Goal: Information Seeking & Learning: Learn about a topic

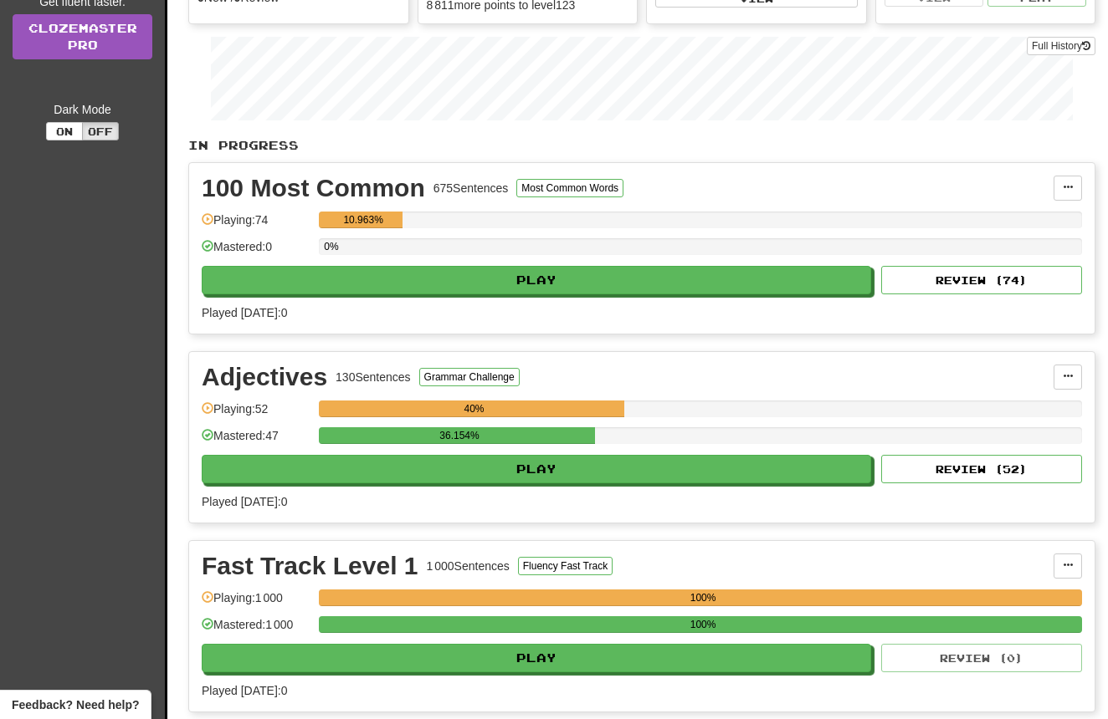
scroll to position [275, 0]
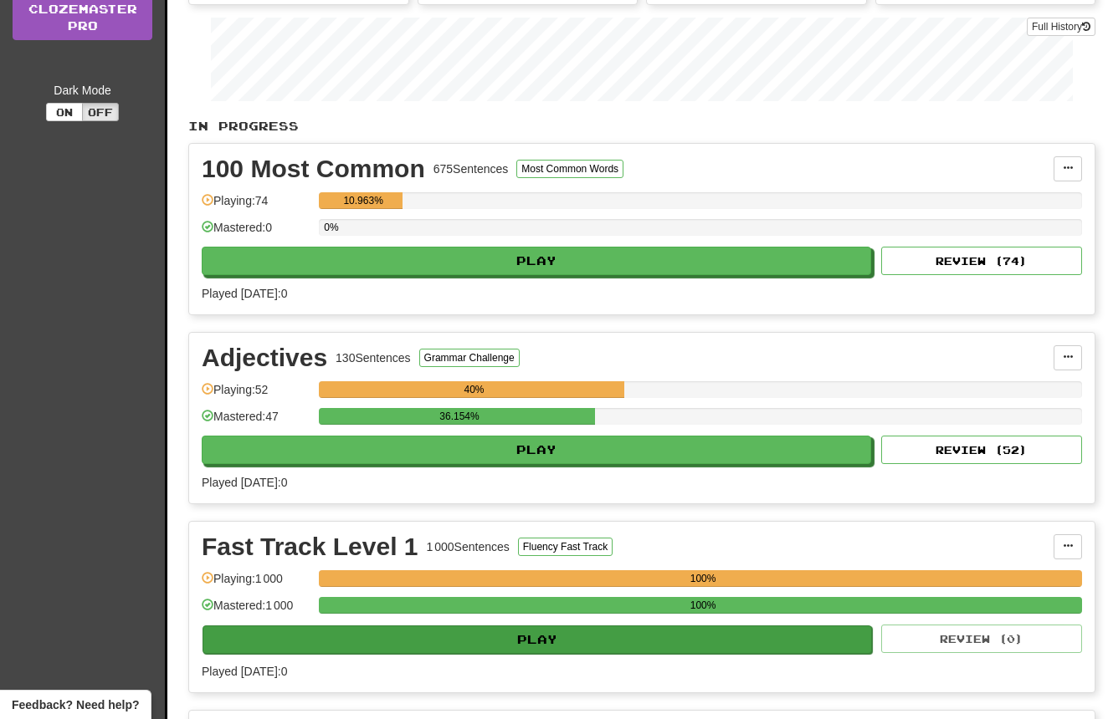
click at [530, 637] on button "Play" at bounding box center [536, 640] width 669 height 28
select select "**"
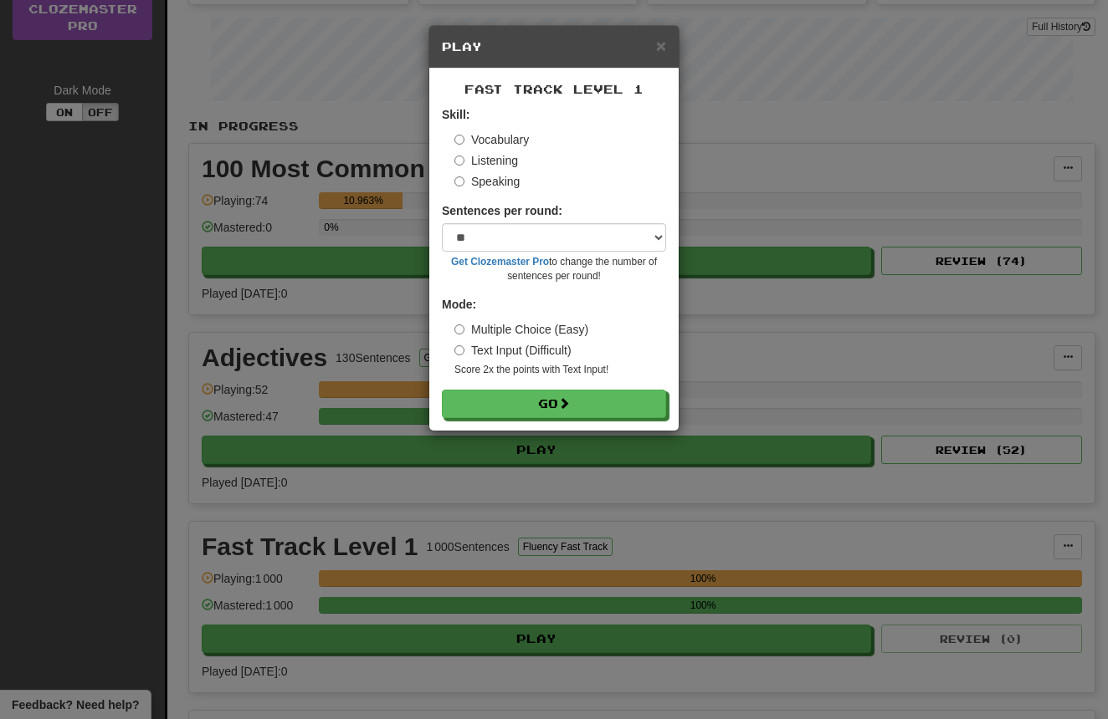
click at [494, 152] on label "Listening" at bounding box center [486, 160] width 64 height 17
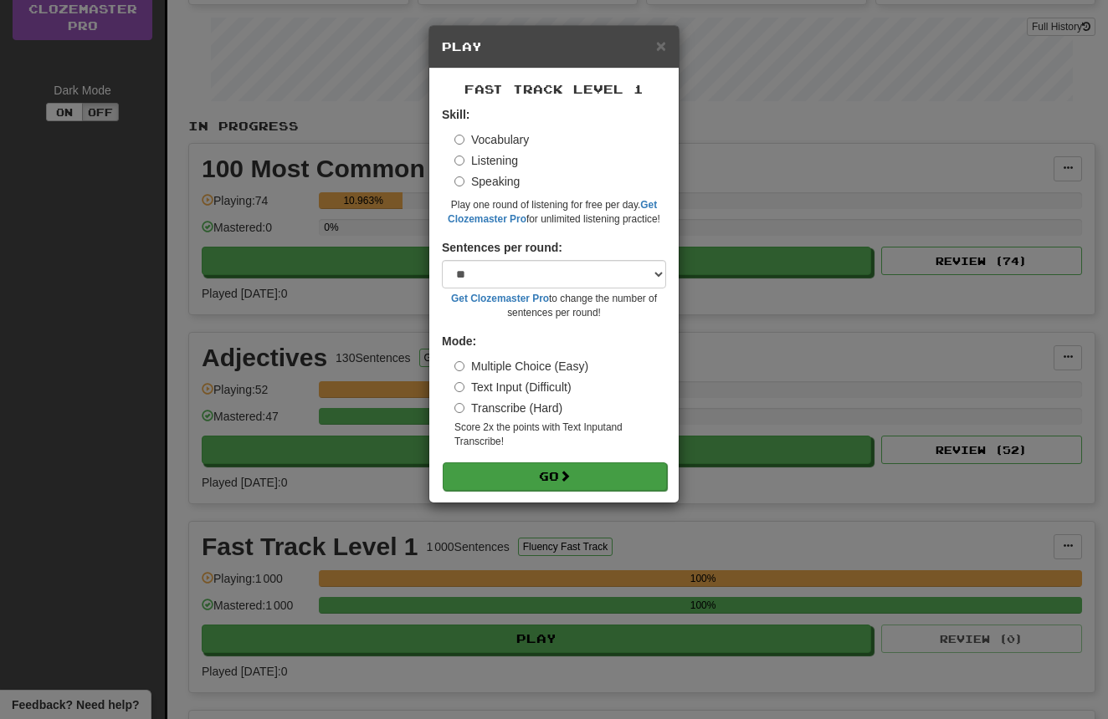
click at [520, 468] on button "Go" at bounding box center [555, 477] width 224 height 28
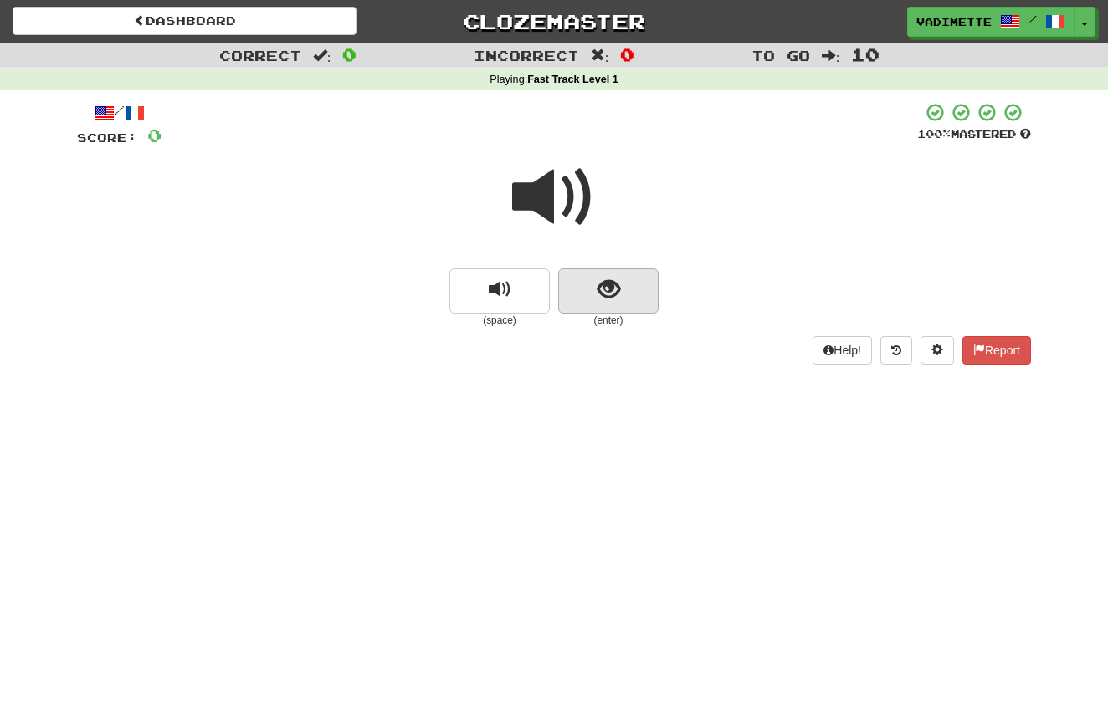
click at [631, 299] on button "show sentence" at bounding box center [608, 291] width 100 height 45
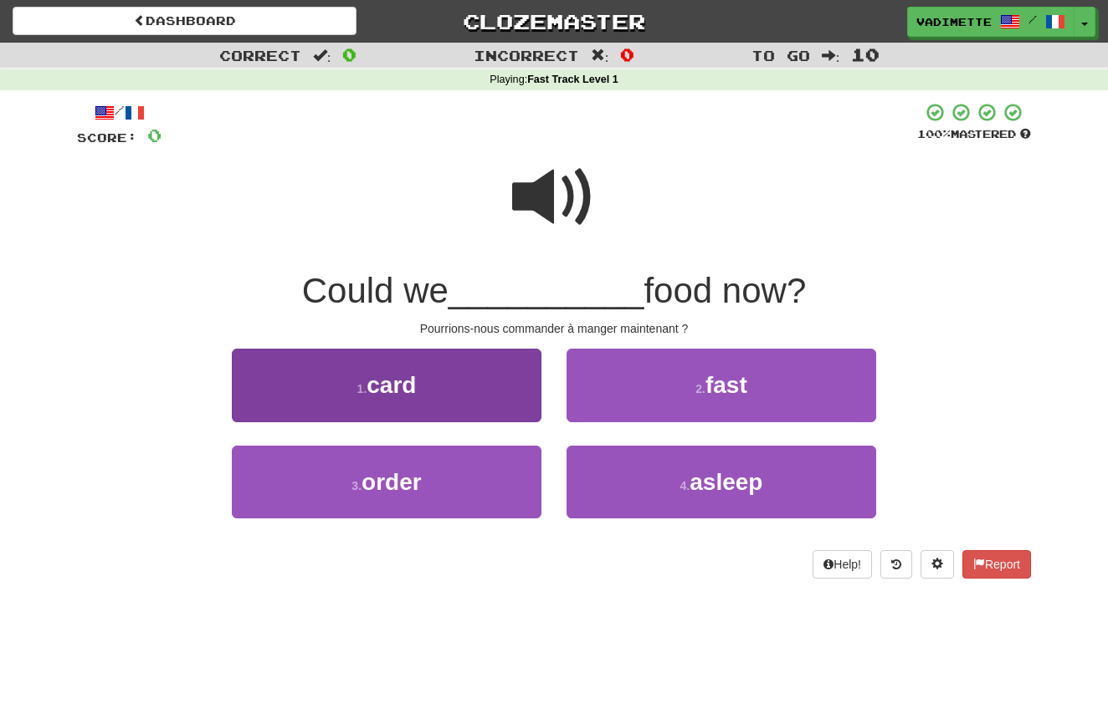
click at [463, 469] on button "3 . order" at bounding box center [387, 482] width 310 height 73
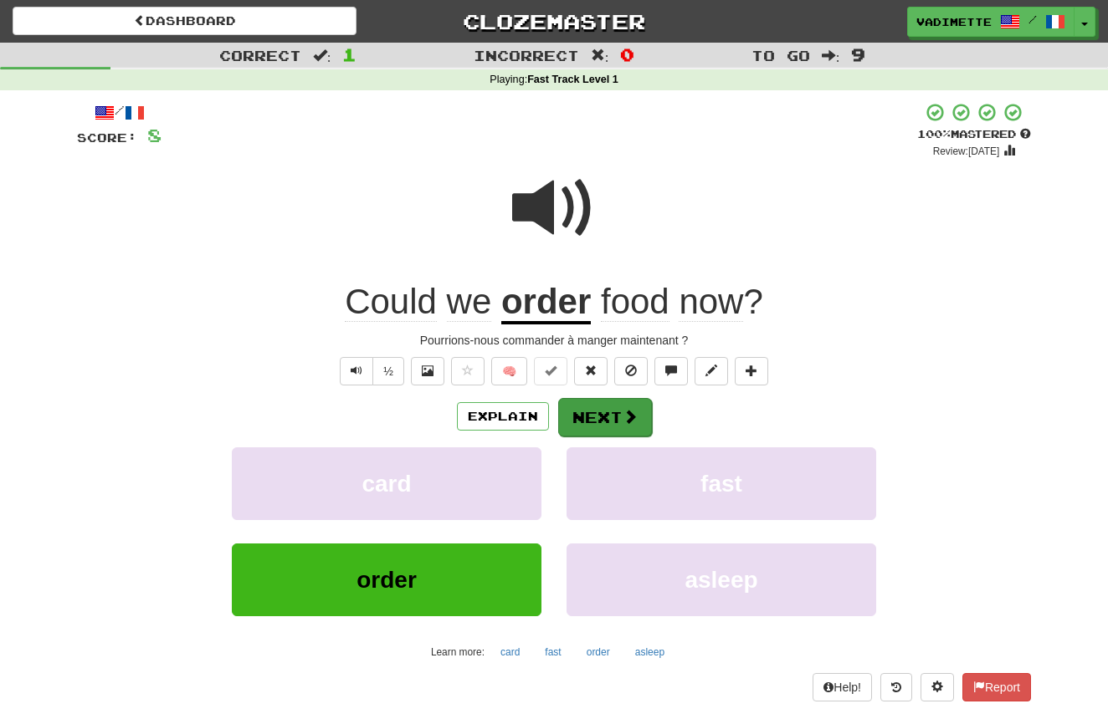
click at [608, 417] on button "Next" at bounding box center [605, 417] width 94 height 38
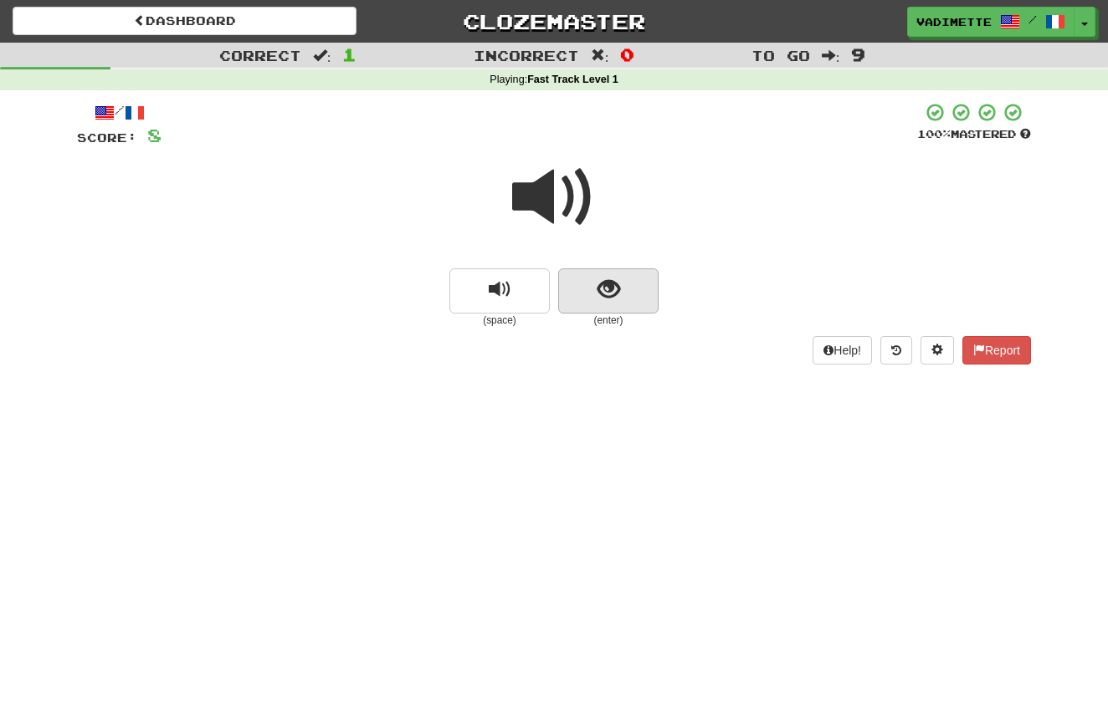
click at [632, 297] on button "show sentence" at bounding box center [608, 291] width 100 height 45
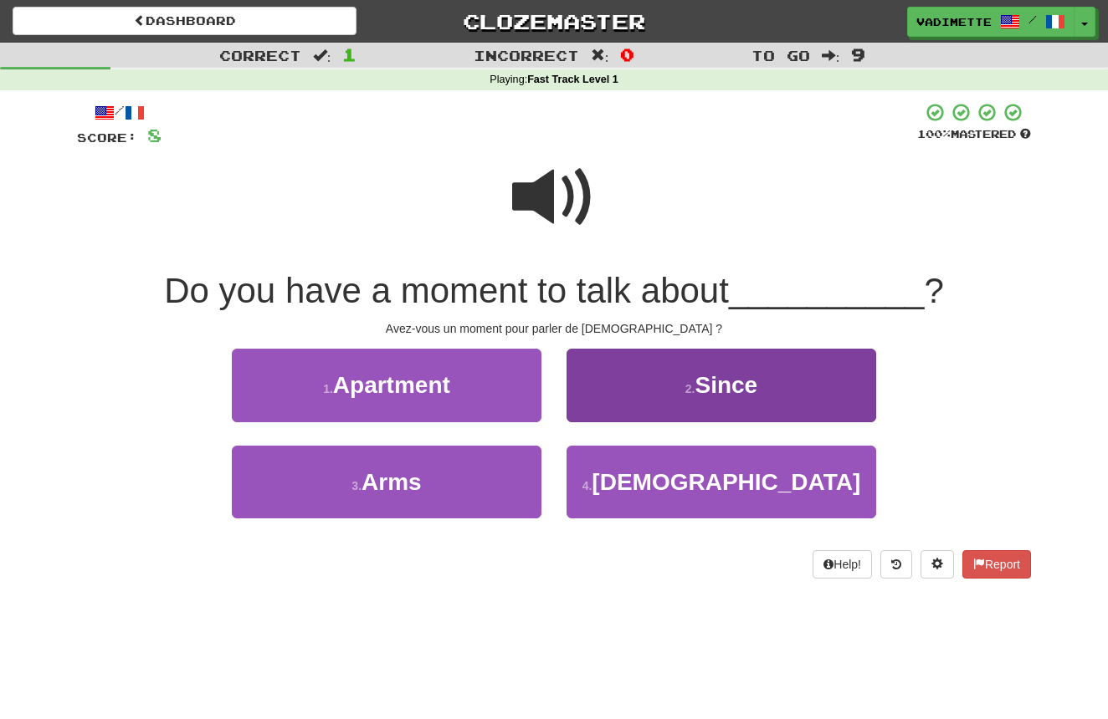
drag, startPoint x: 712, startPoint y: 485, endPoint x: 716, endPoint y: 460, distance: 25.4
click at [713, 484] on span "Jesus" at bounding box center [725, 482] width 269 height 26
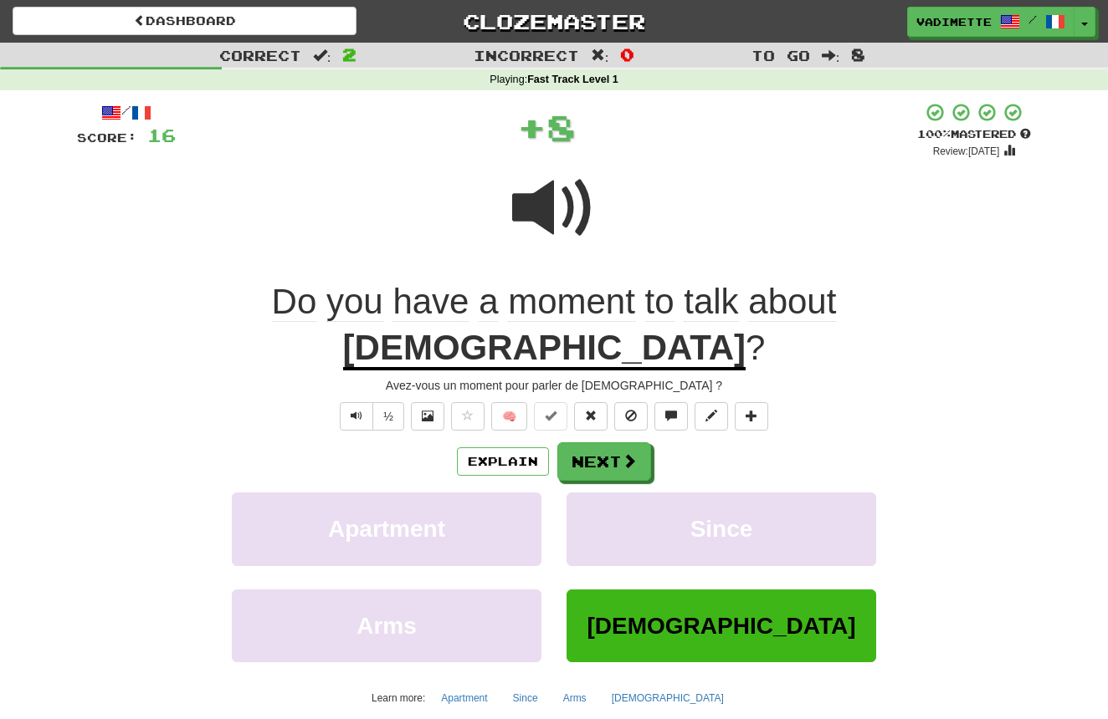
click at [615, 443] on button "Next" at bounding box center [604, 462] width 94 height 38
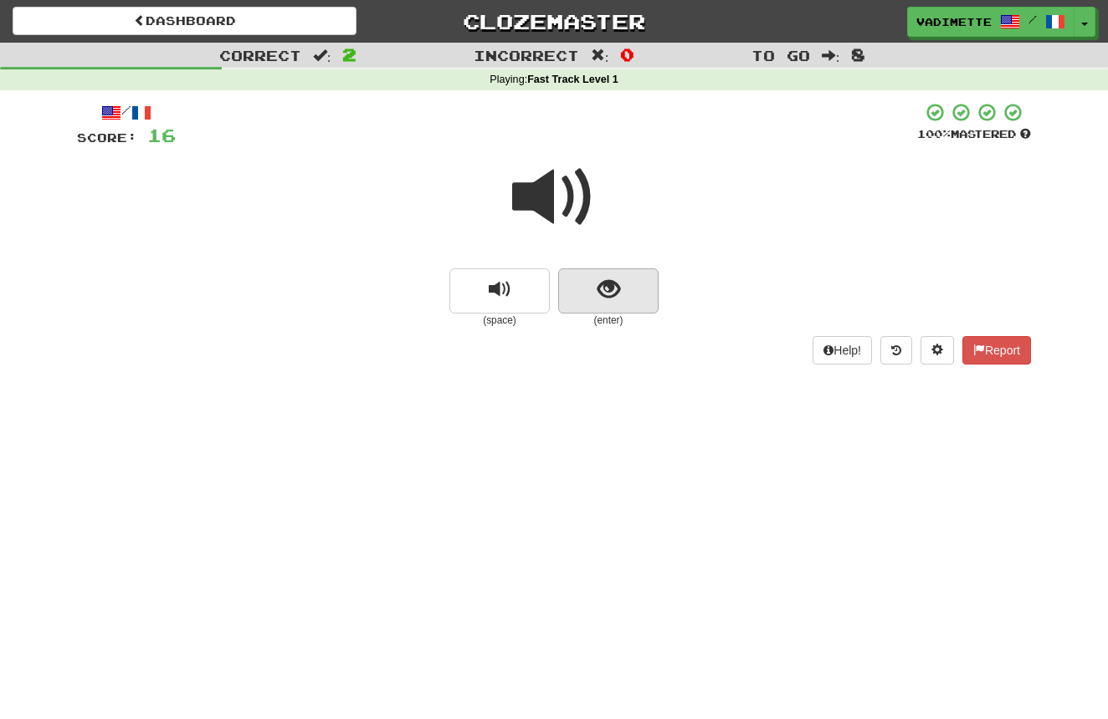
click at [633, 299] on button "show sentence" at bounding box center [608, 291] width 100 height 45
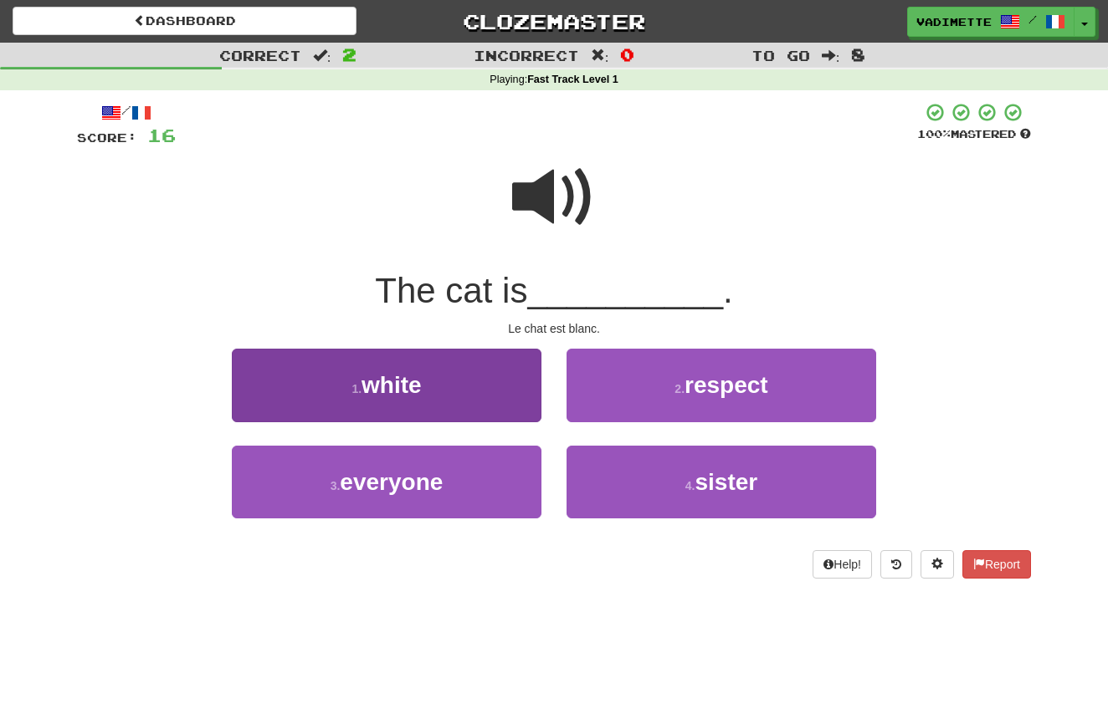
click at [480, 376] on button "1 . white" at bounding box center [387, 385] width 310 height 73
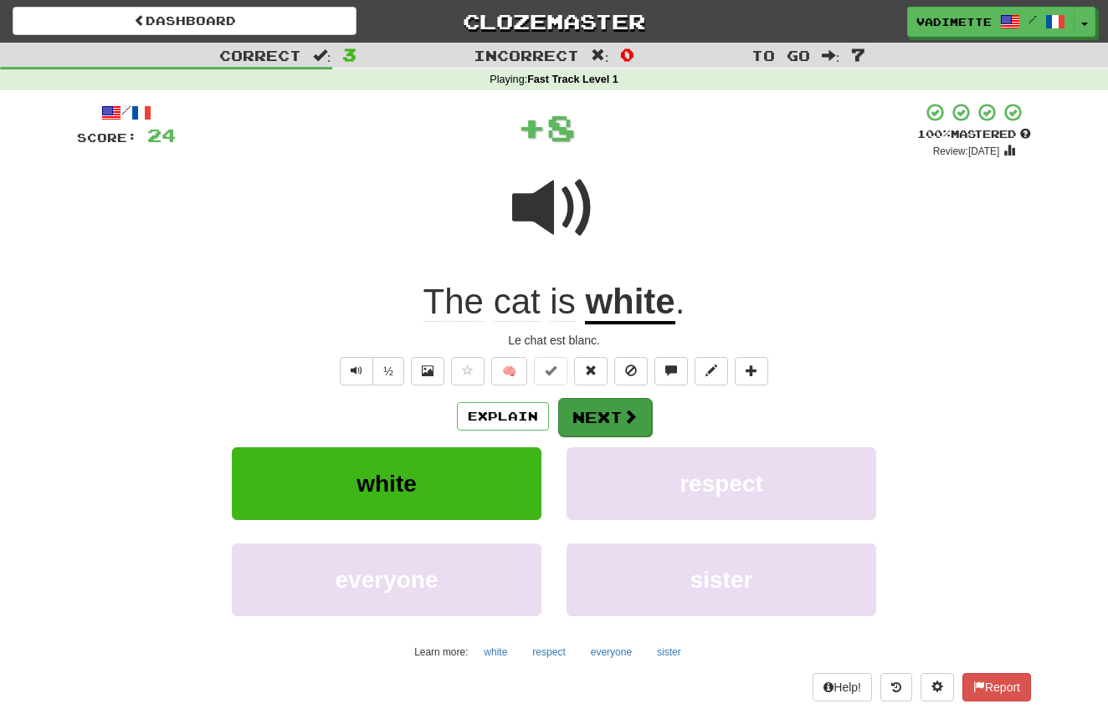
click at [607, 414] on button "Next" at bounding box center [605, 417] width 94 height 38
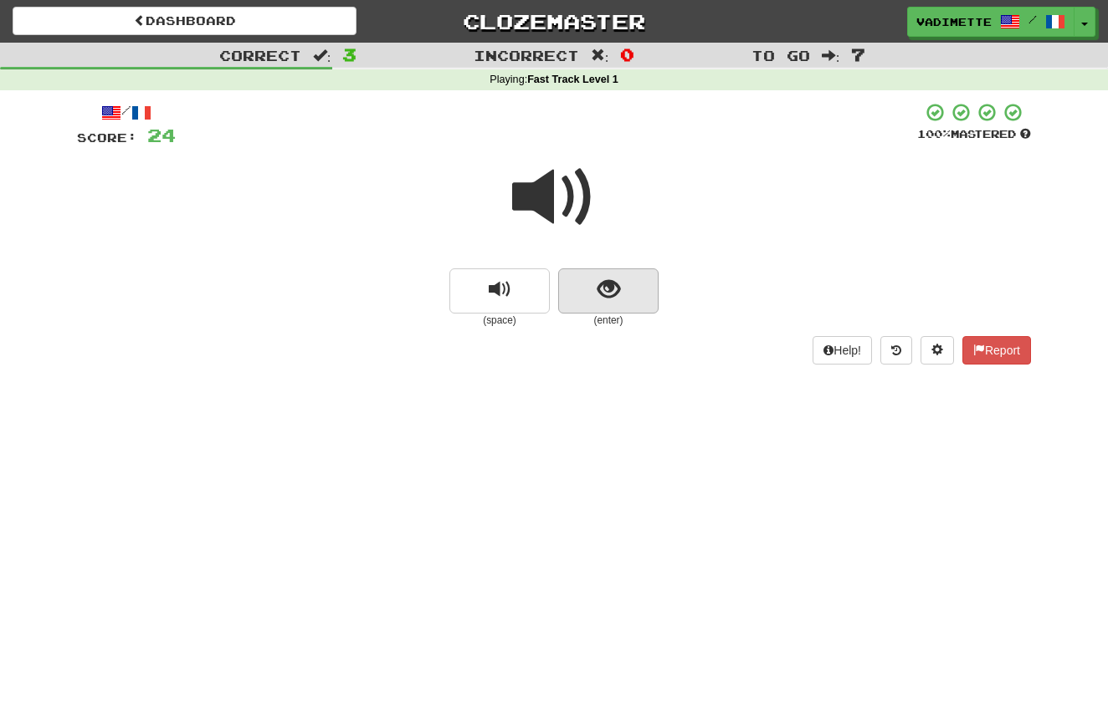
click at [636, 296] on button "show sentence" at bounding box center [608, 291] width 100 height 45
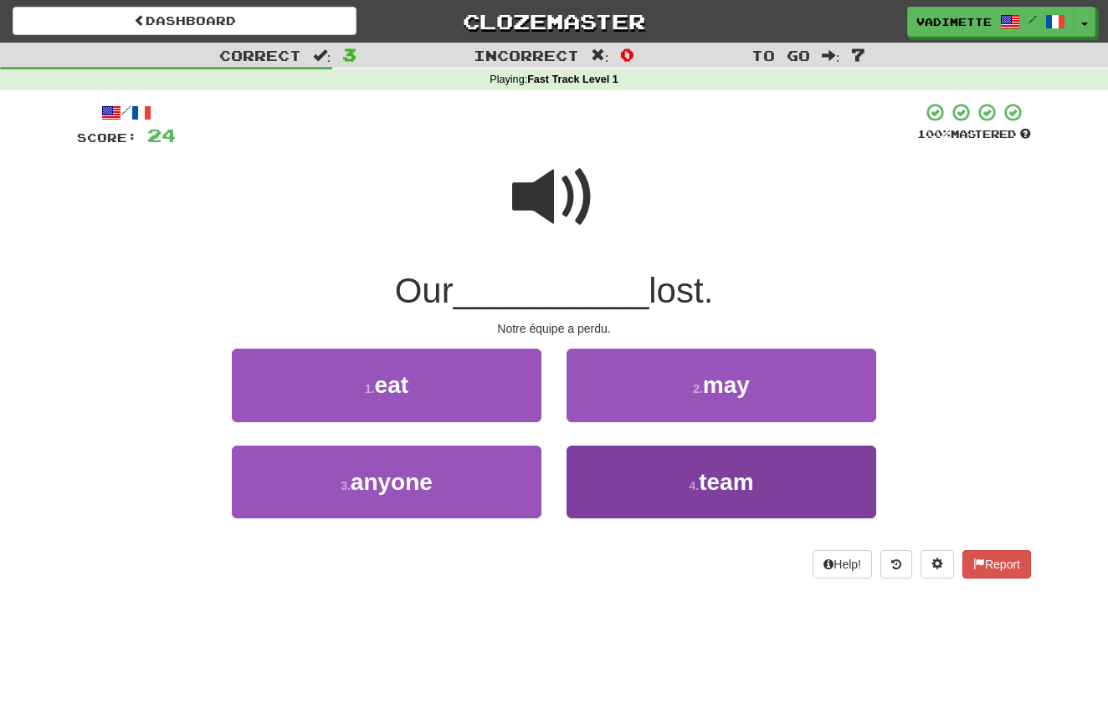
click at [696, 479] on small "4 ." at bounding box center [693, 485] width 10 height 13
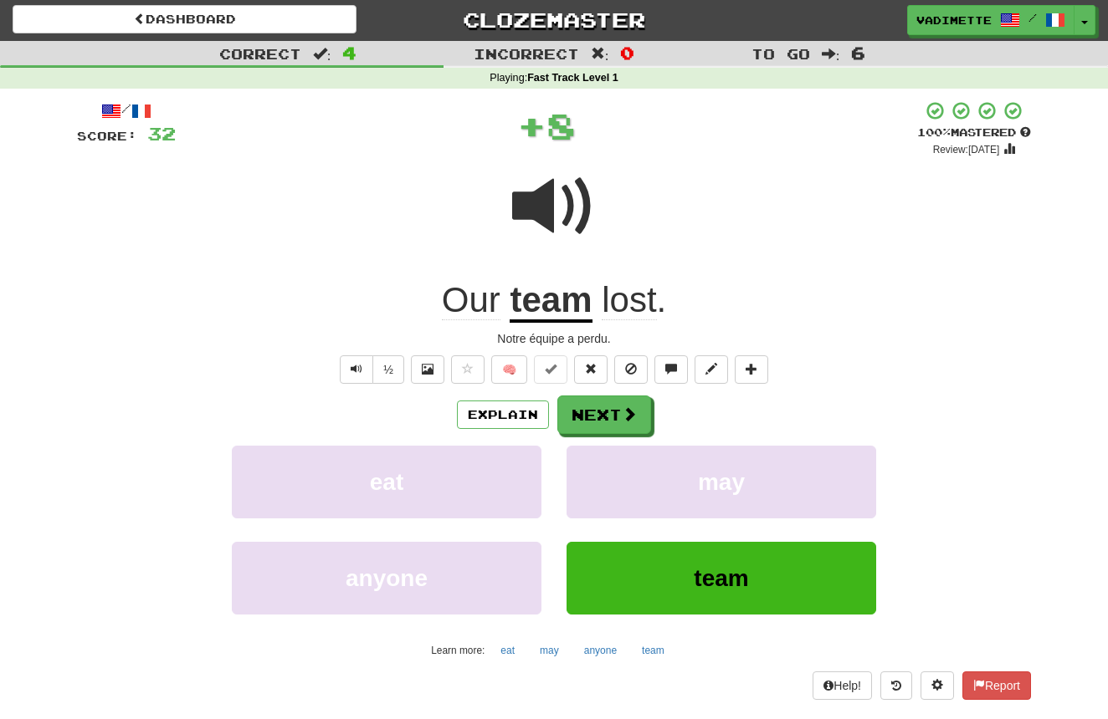
scroll to position [2, 0]
click at [617, 407] on button "Next" at bounding box center [604, 415] width 94 height 38
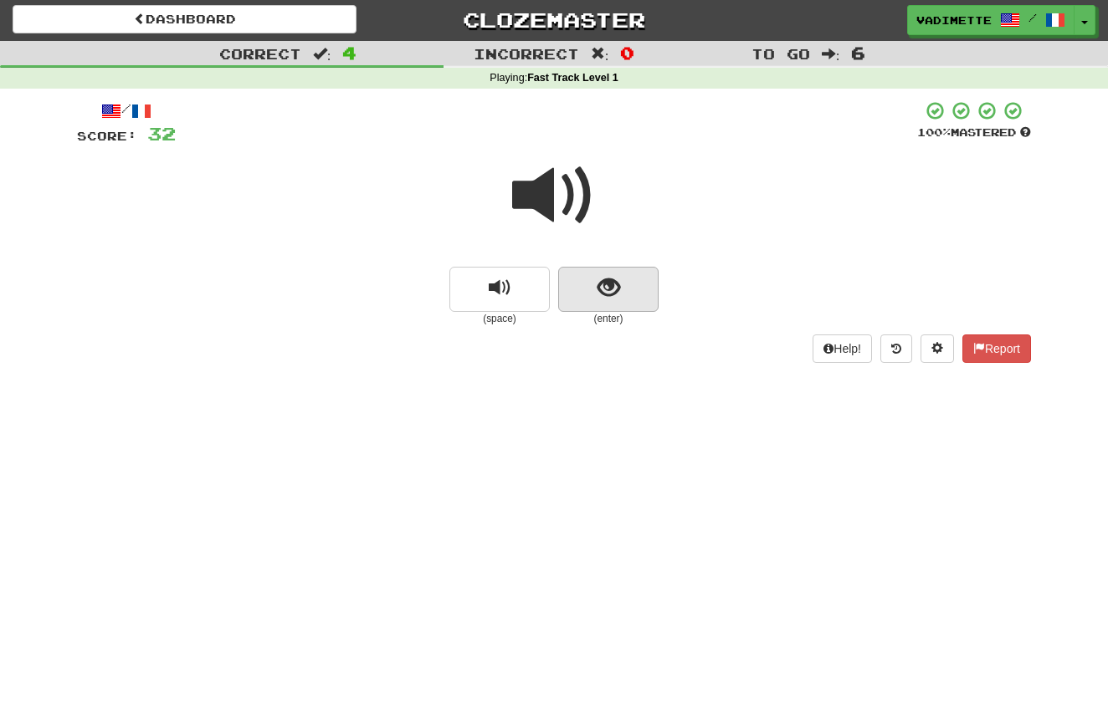
click at [627, 297] on button "show sentence" at bounding box center [608, 289] width 100 height 45
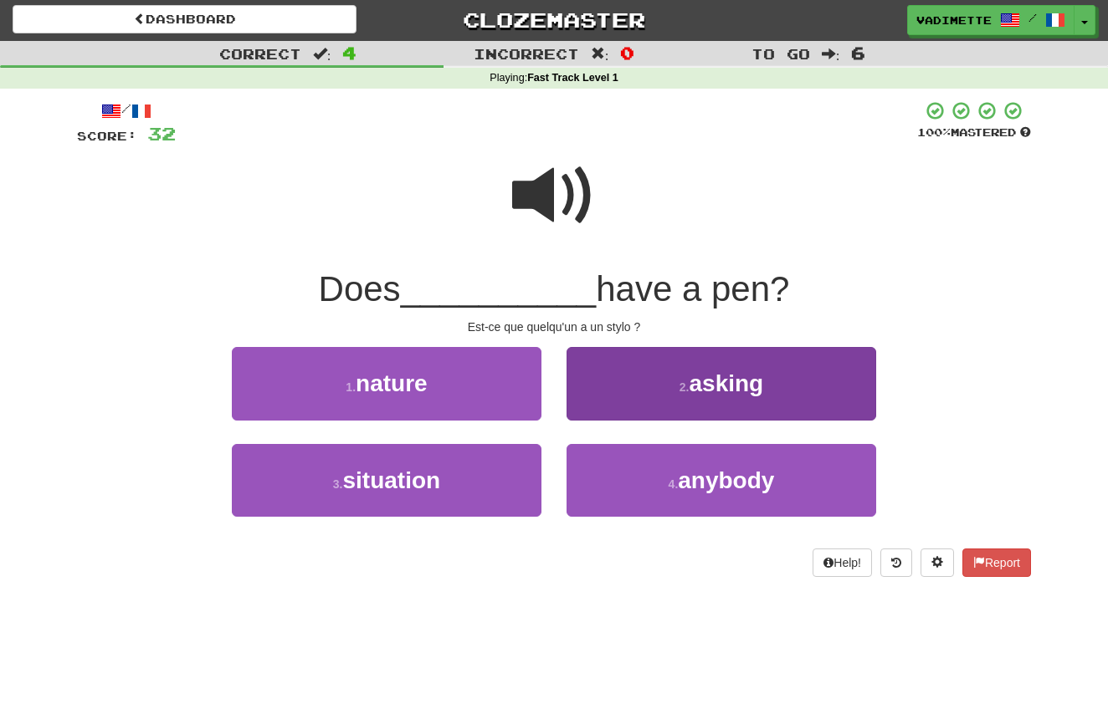
click at [717, 482] on span "anybody" at bounding box center [726, 481] width 96 height 26
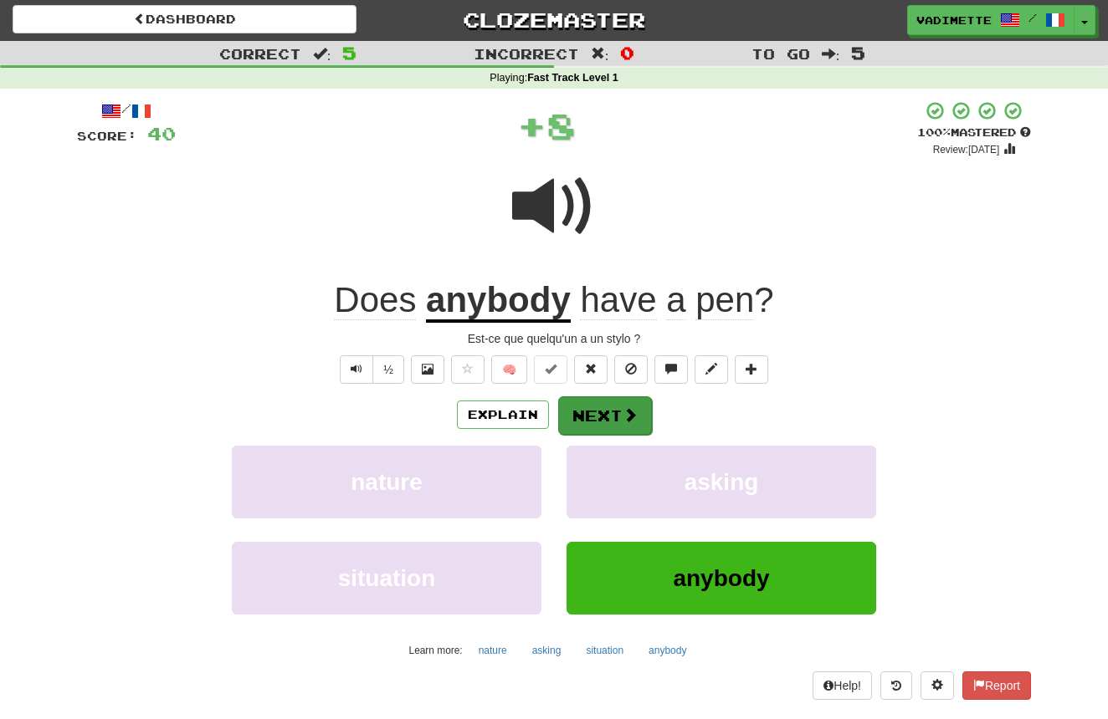
scroll to position [4, 0]
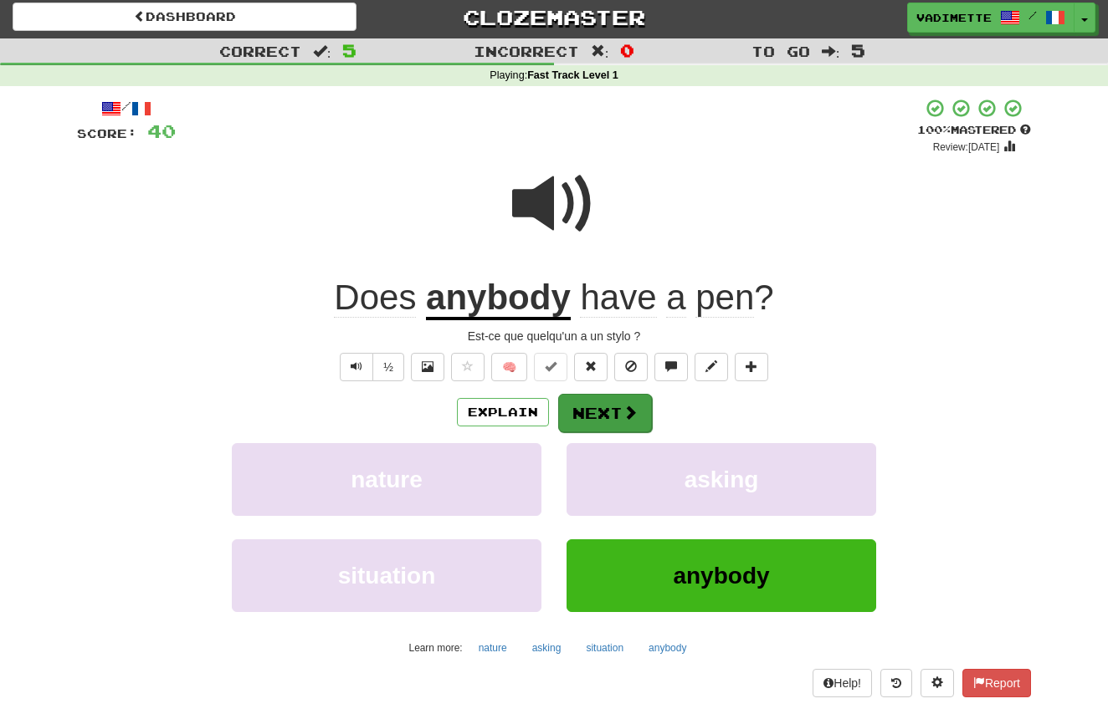
click at [611, 410] on button "Next" at bounding box center [605, 413] width 94 height 38
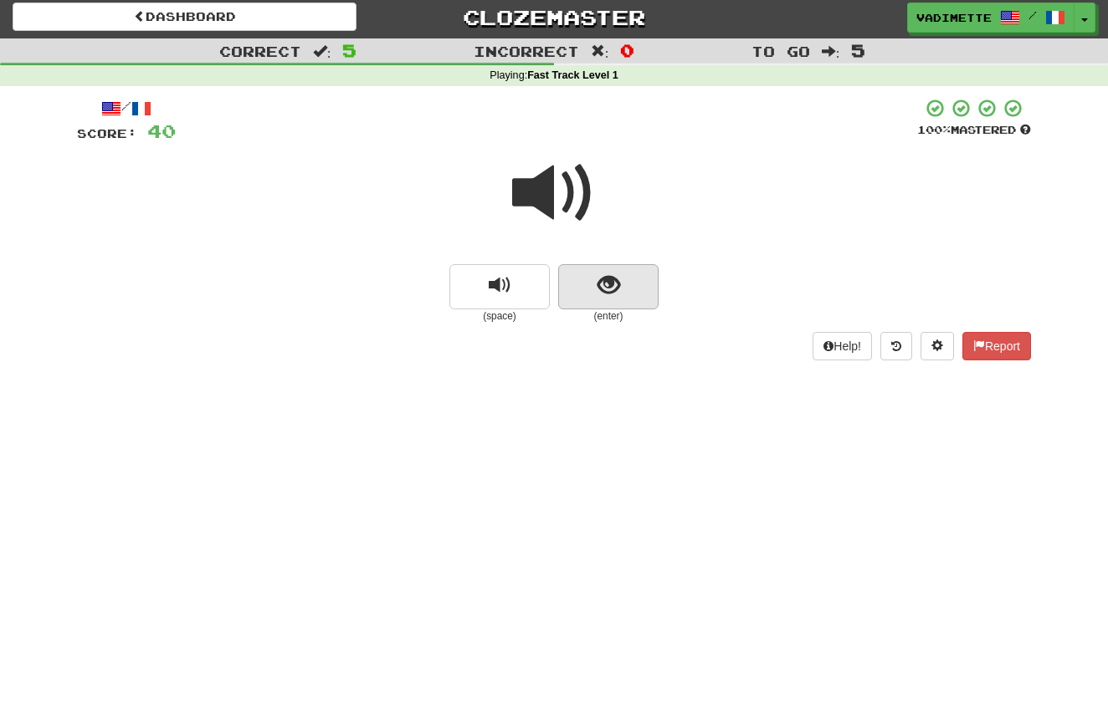
click at [632, 277] on button "show sentence" at bounding box center [608, 286] width 100 height 45
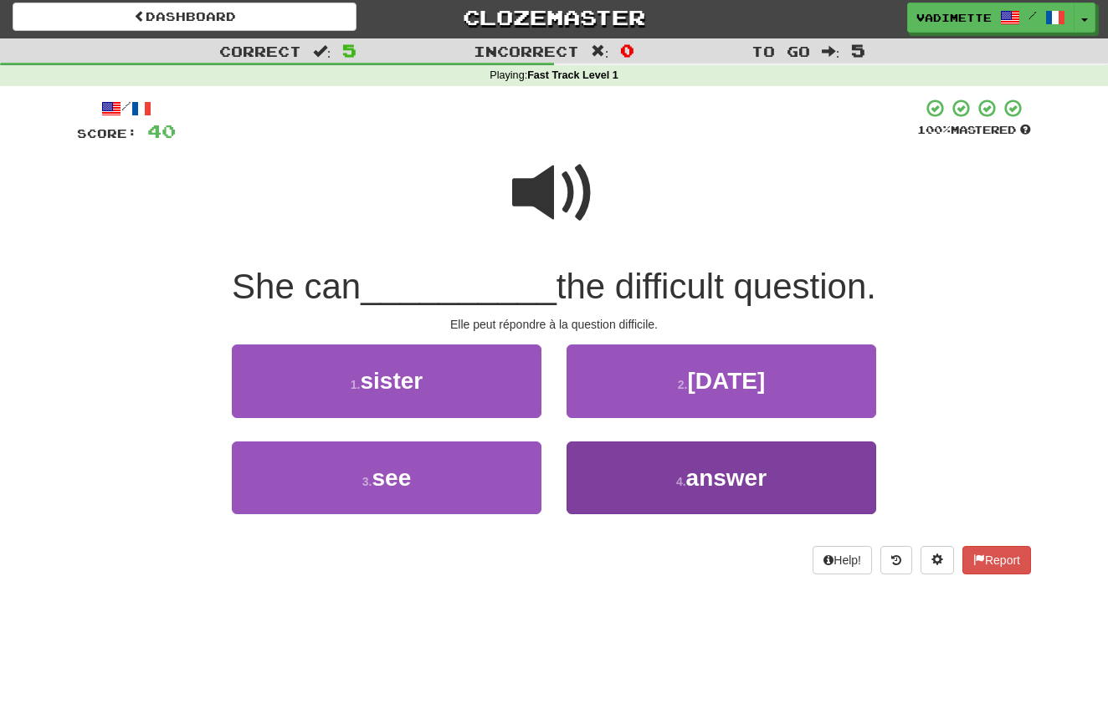
click at [724, 476] on span "answer" at bounding box center [726, 478] width 81 height 26
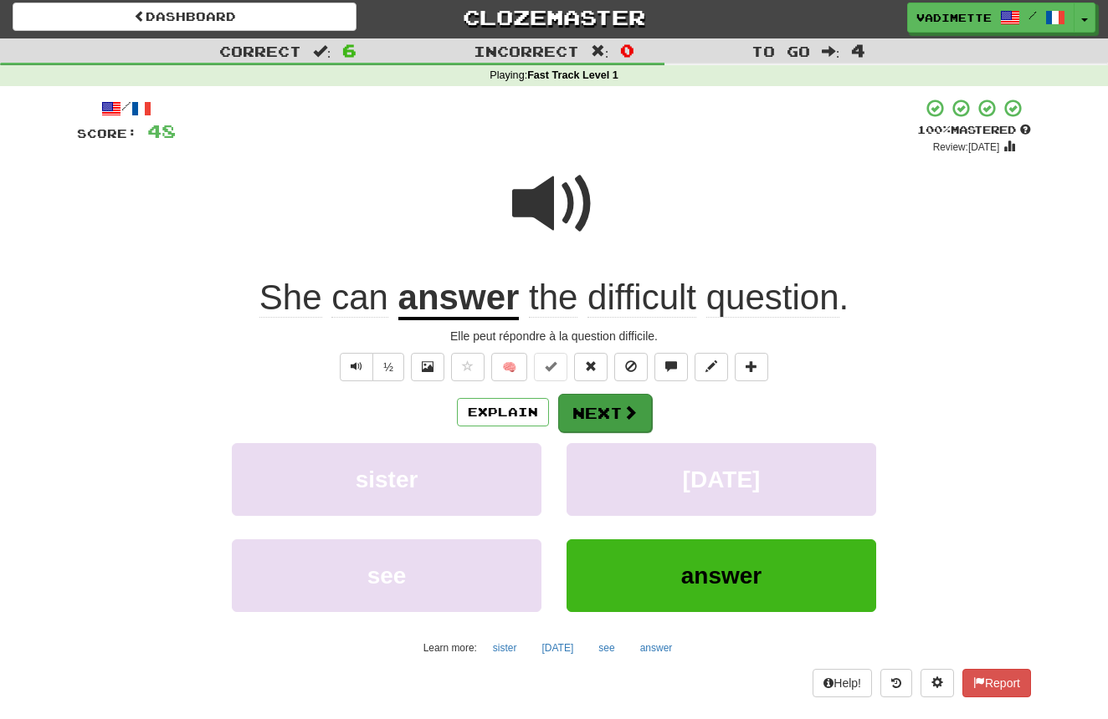
click at [609, 407] on button "Next" at bounding box center [605, 413] width 94 height 38
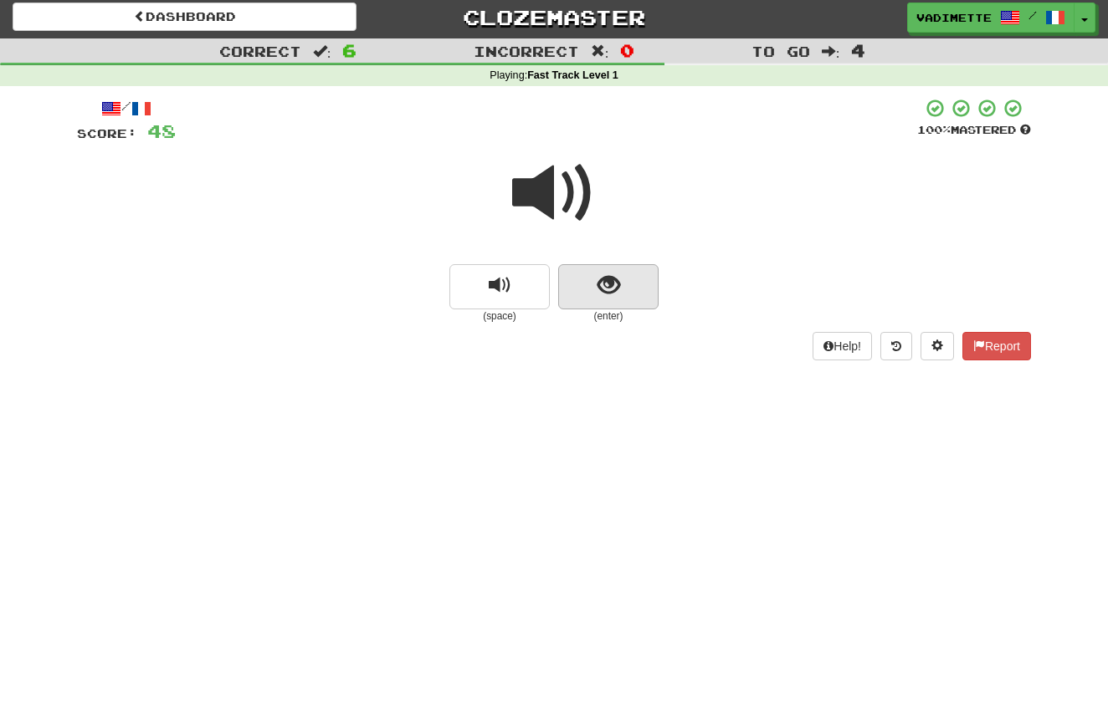
click at [631, 290] on button "show sentence" at bounding box center [608, 286] width 100 height 45
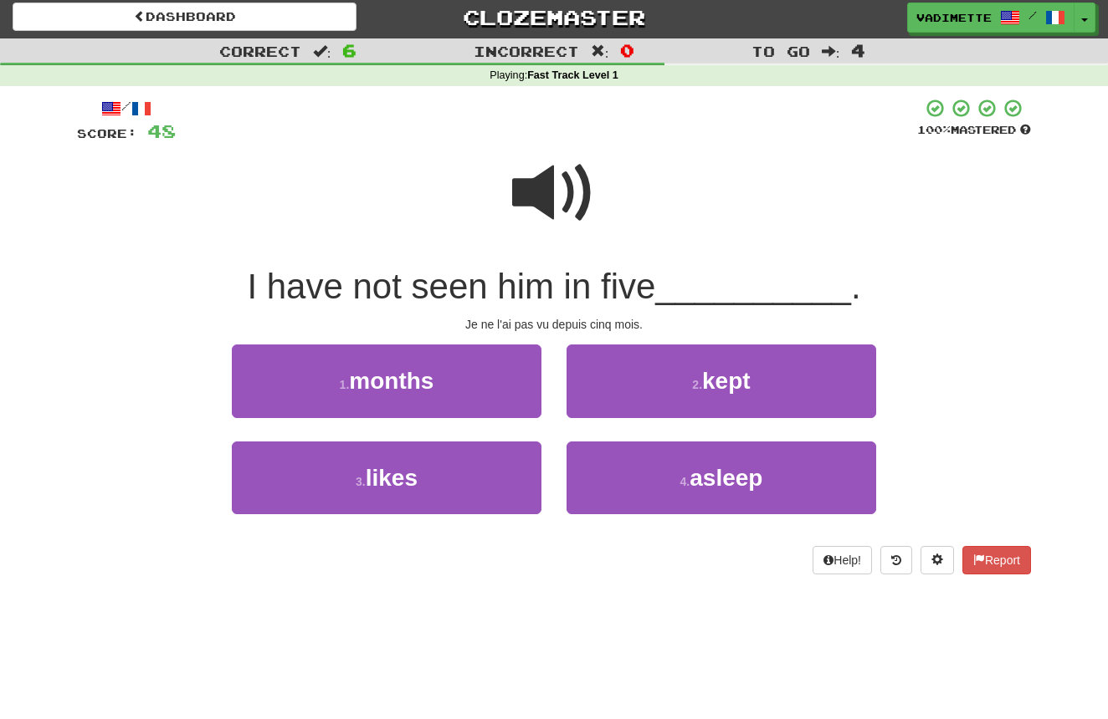
drag, startPoint x: 483, startPoint y: 391, endPoint x: 502, endPoint y: 385, distance: 20.4
click at [483, 391] on button "1 . months" at bounding box center [387, 381] width 310 height 73
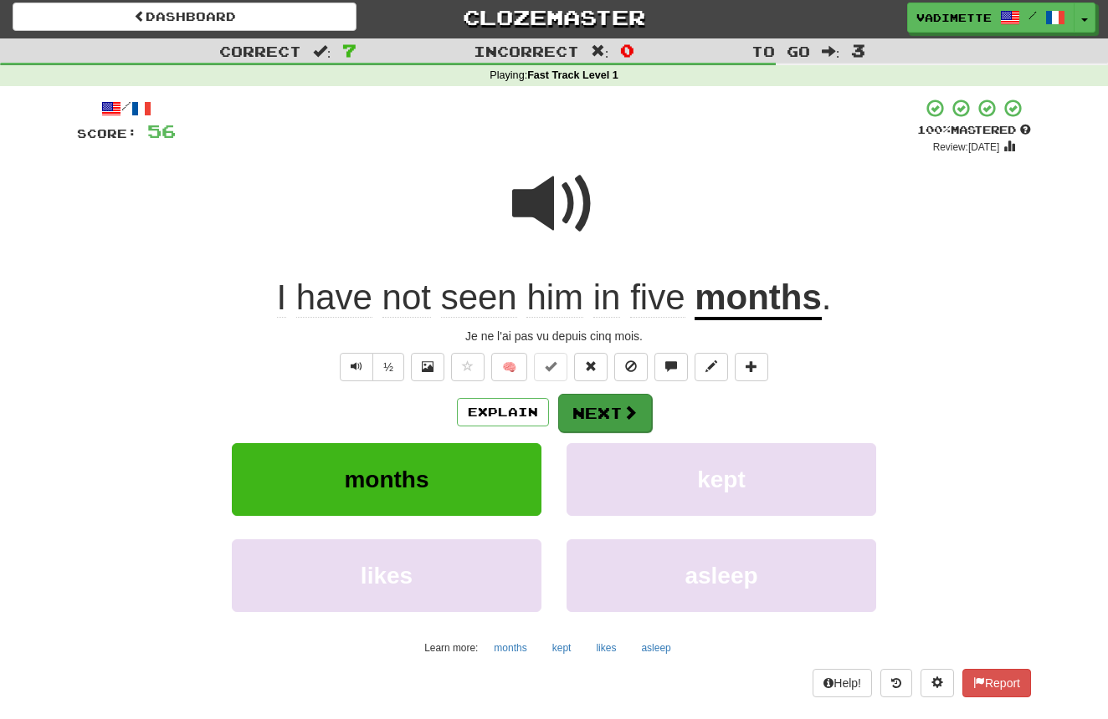
click at [607, 400] on button "Next" at bounding box center [605, 413] width 94 height 38
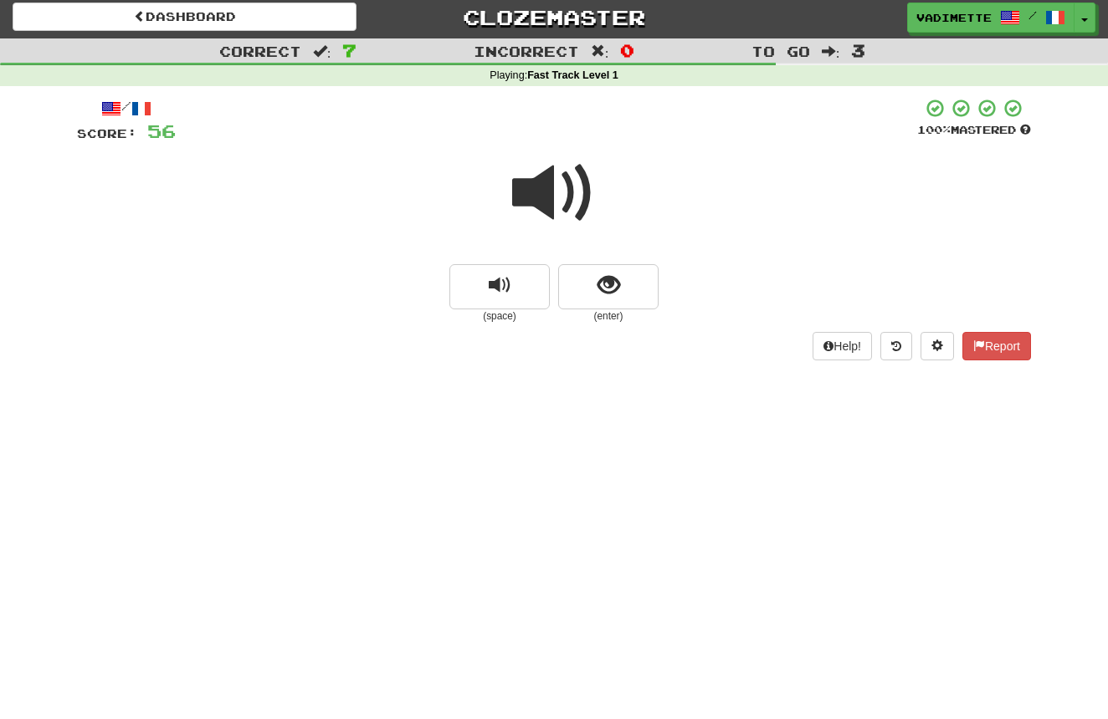
scroll to position [1, 0]
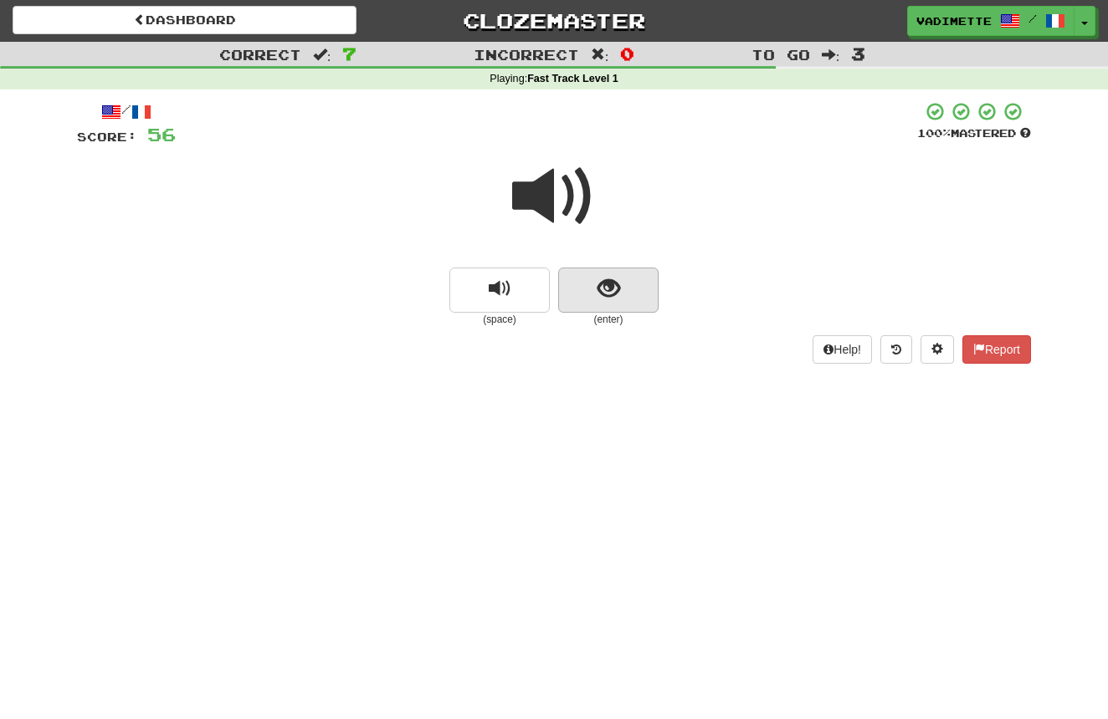
click at [637, 298] on button "show sentence" at bounding box center [608, 290] width 100 height 45
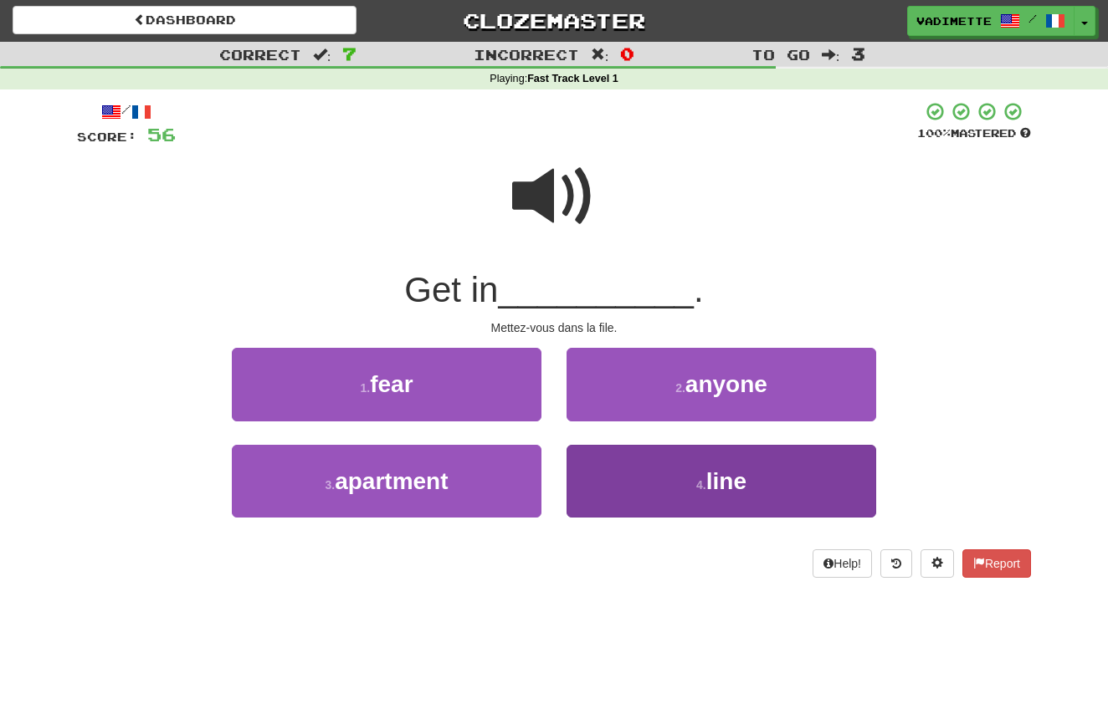
click at [724, 483] on span "line" at bounding box center [726, 481] width 40 height 26
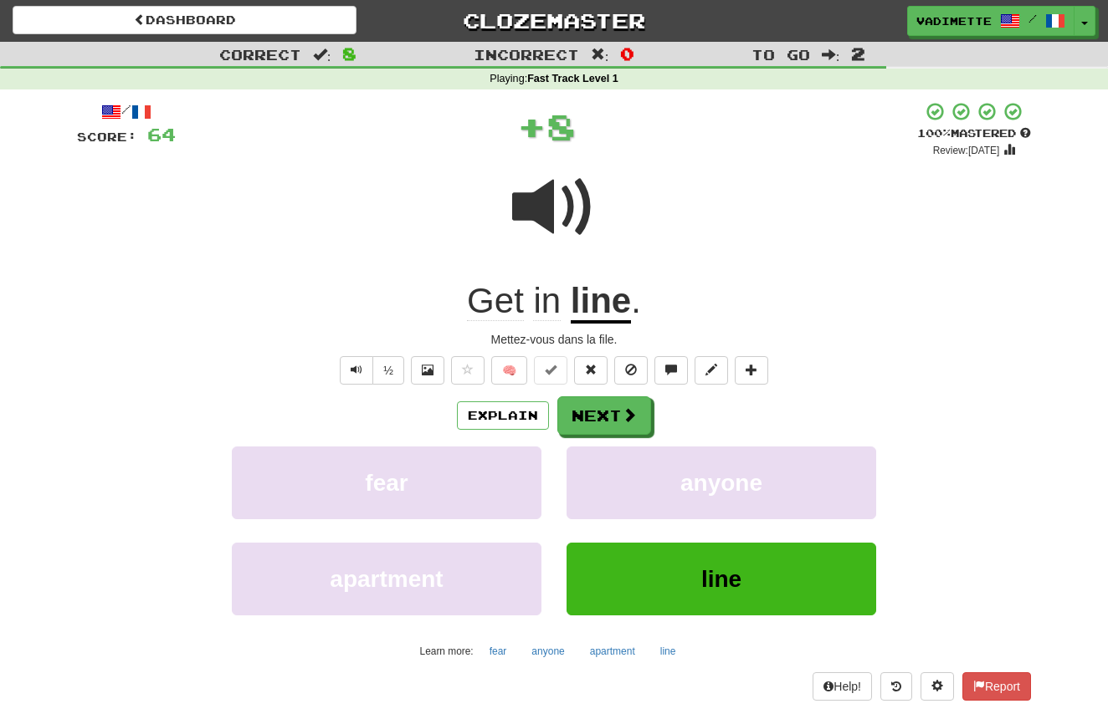
drag, startPoint x: 611, startPoint y: 412, endPoint x: 624, endPoint y: 403, distance: 15.8
click at [611, 412] on button "Next" at bounding box center [604, 416] width 94 height 38
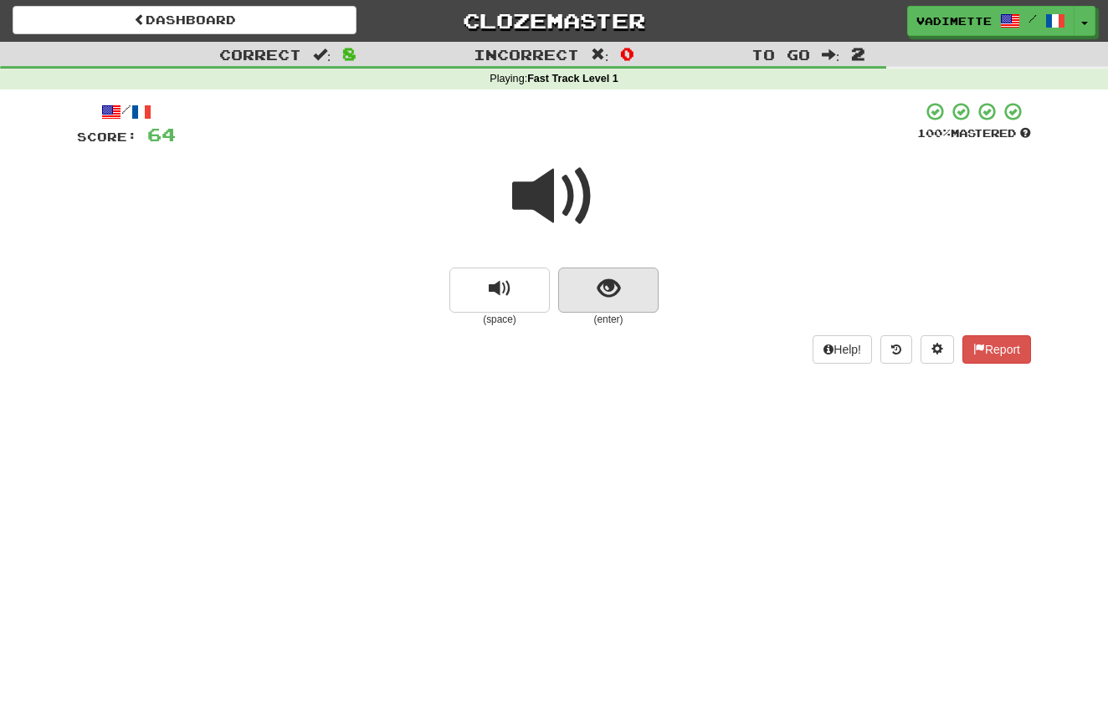
click at [635, 299] on button "show sentence" at bounding box center [608, 290] width 100 height 45
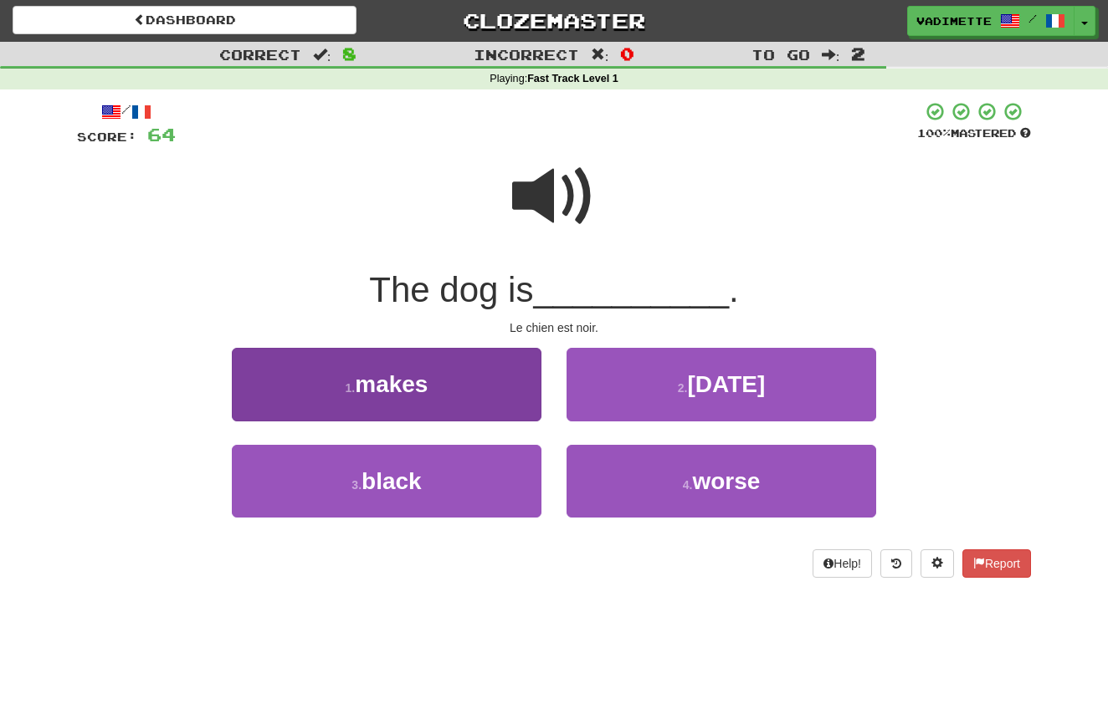
click at [458, 468] on button "3 . black" at bounding box center [387, 481] width 310 height 73
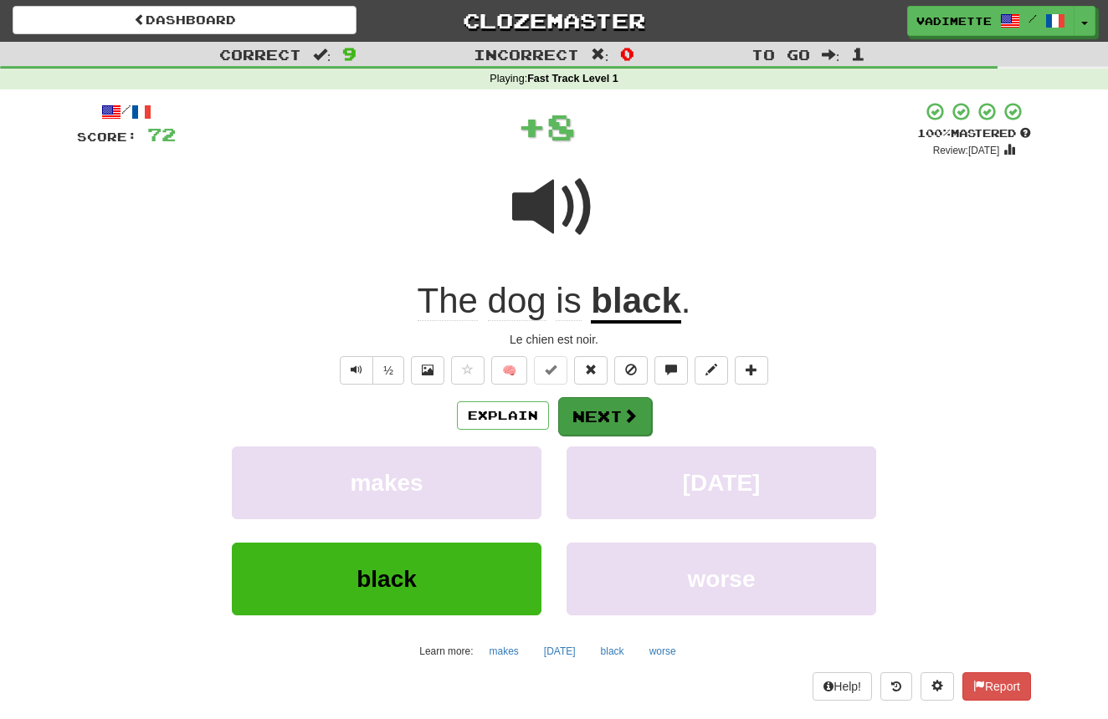
click at [600, 407] on button "Next" at bounding box center [605, 416] width 94 height 38
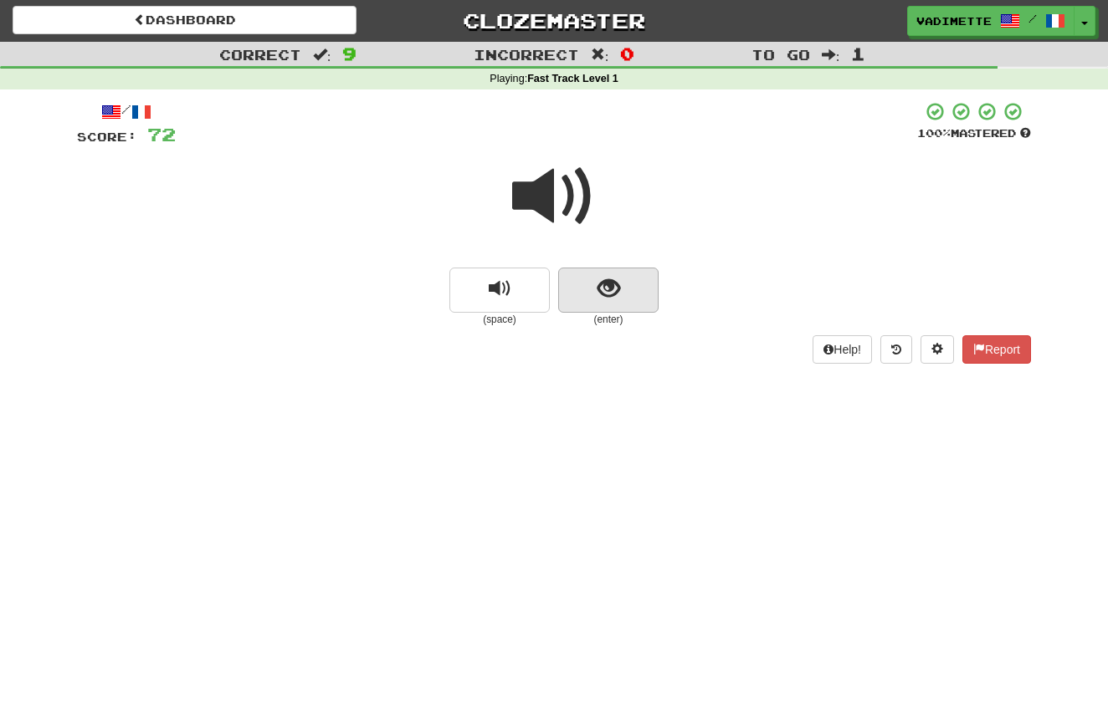
click at [634, 293] on button "show sentence" at bounding box center [608, 290] width 100 height 45
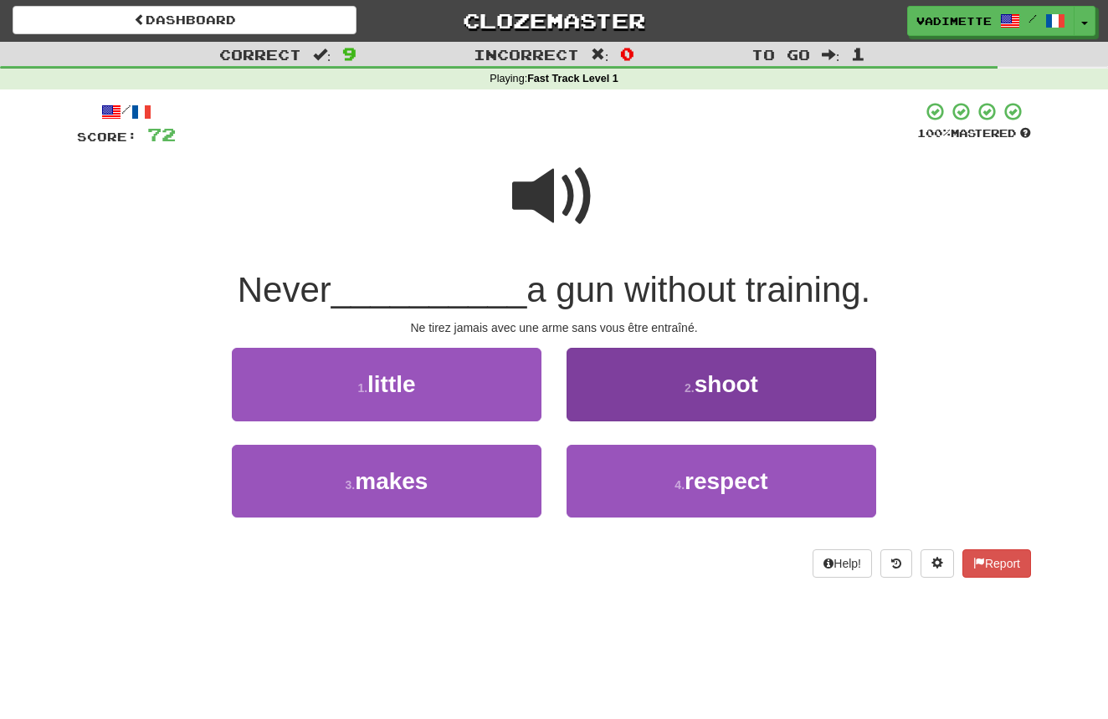
click at [709, 387] on span "shoot" at bounding box center [726, 384] width 64 height 26
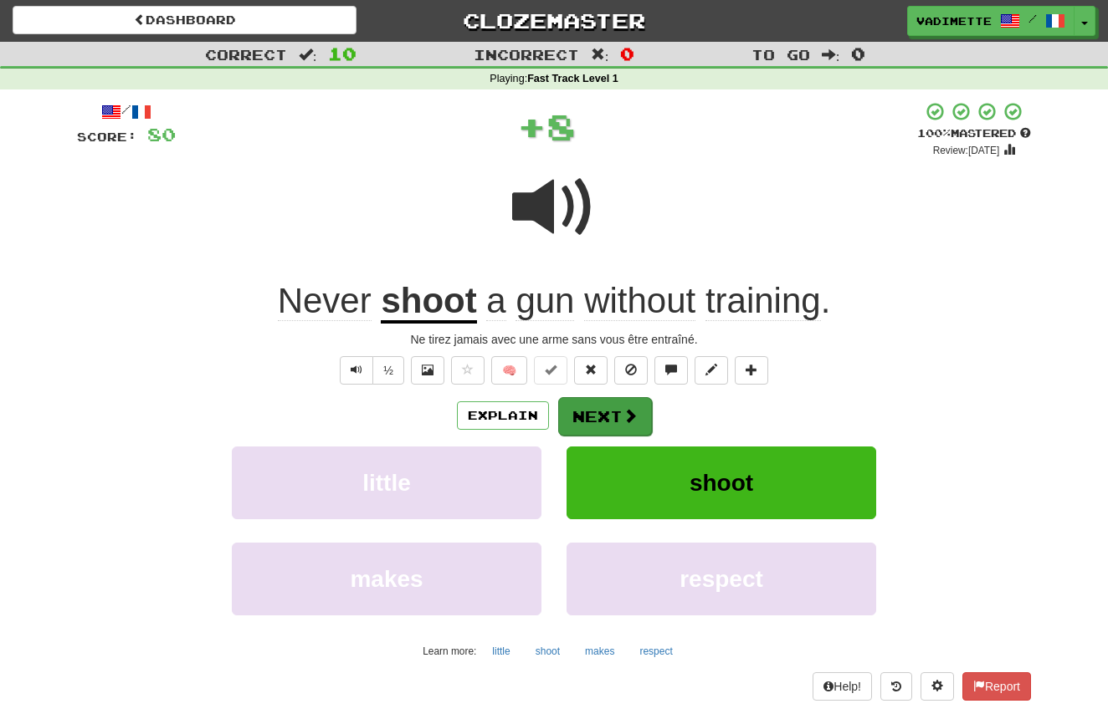
click at [627, 408] on span at bounding box center [629, 415] width 15 height 15
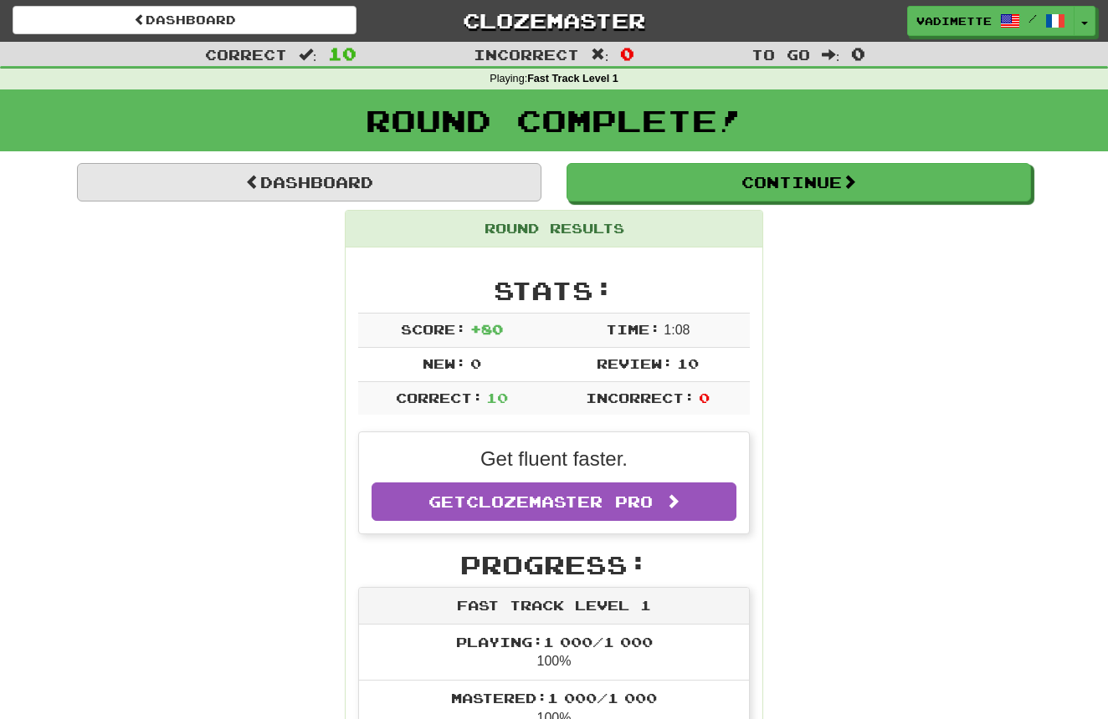
click at [444, 174] on link "Dashboard" at bounding box center [309, 182] width 464 height 38
